Goal: Information Seeking & Learning: Understand process/instructions

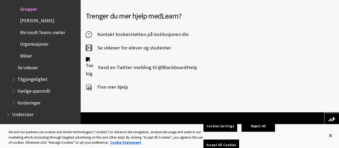
scroll to position [1527, 0]
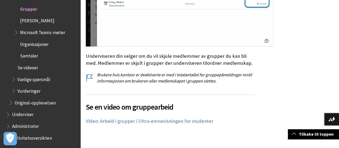
scroll to position [1193, 0]
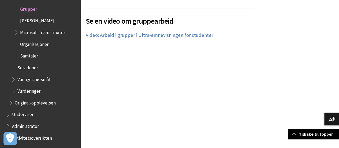
click at [7, 117] on span "Book outline for Blackboard Learn Help" at bounding box center [9, 113] width 6 height 7
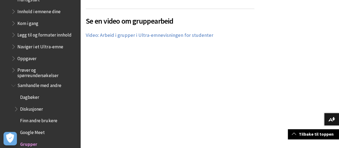
scroll to position [560, 0]
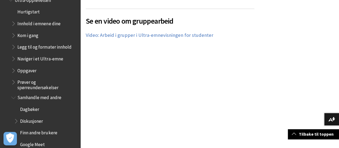
click at [14, 73] on span "Book outline for Blackboard Learn Help" at bounding box center [14, 69] width 6 height 7
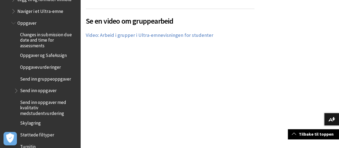
scroll to position [608, 0]
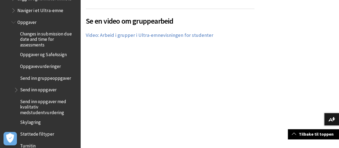
click at [33, 67] on span "Oppgavevurderinger" at bounding box center [40, 65] width 40 height 7
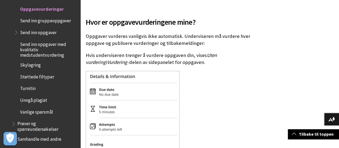
scroll to position [135, 0]
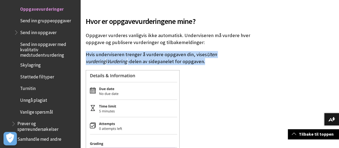
drag, startPoint x: 135, startPoint y: 49, endPoint x: 145, endPoint y: 55, distance: 12.3
click at [145, 55] on p "Hvis underviseren trenger å vurdere oppgaven din, vises Uten vurdering i Vurder…" at bounding box center [170, 58] width 169 height 14
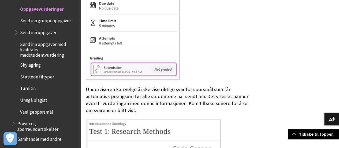
scroll to position [248, 0]
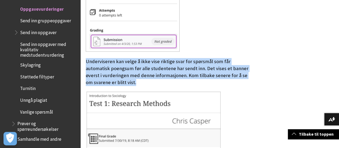
drag, startPoint x: 145, startPoint y: 55, endPoint x: 153, endPoint y: 79, distance: 24.7
click at [153, 79] on p "Underviseren kan velge å ikke vise riktige svar for spørsmål som får automatisk…" at bounding box center [170, 72] width 169 height 28
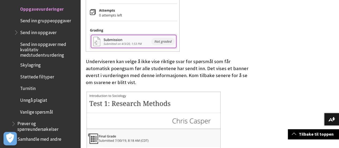
click at [153, 79] on p "Underviseren kan velge å ikke vise riktige svar for spørsmål som får automatisk…" at bounding box center [170, 72] width 169 height 28
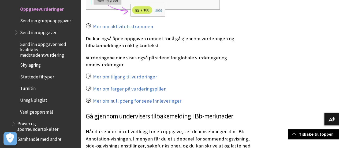
scroll to position [486, 0]
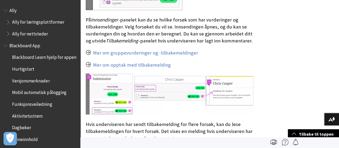
scroll to position [1745, 0]
click at [5, 44] on span "Book outline for Blackboard App Help" at bounding box center [6, 44] width 6 height 7
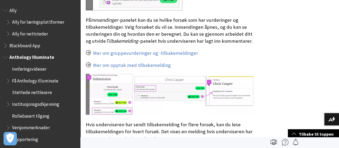
click at [6, 54] on span "Book outline for Anthology Illuminate" at bounding box center [6, 56] width 6 height 7
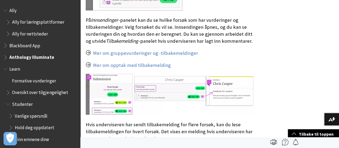
click at [5, 68] on span "Book outline for Blackboard Learn Help" at bounding box center [6, 67] width 6 height 7
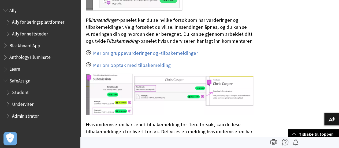
click at [6, 81] on span "Book outline for Blackboard SafeAssign" at bounding box center [6, 79] width 6 height 7
